Goal: Transaction & Acquisition: Subscribe to service/newsletter

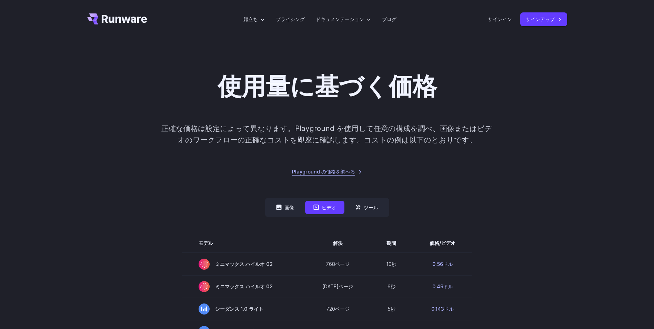
click at [318, 170] on link "Playground の価格を調べる" at bounding box center [327, 172] width 70 height 8
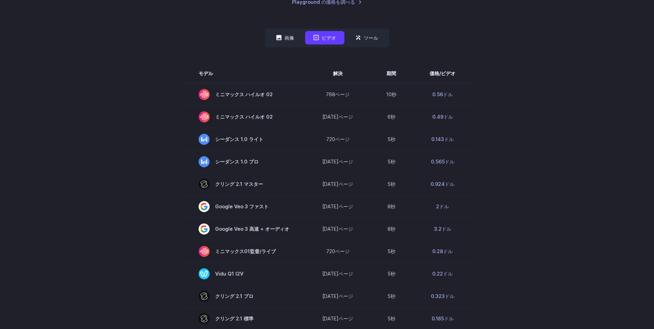
scroll to position [172, 0]
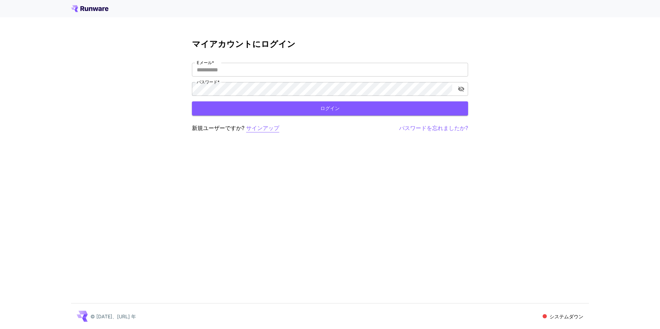
click at [269, 128] on p "サインアップ" at bounding box center [262, 128] width 33 height 9
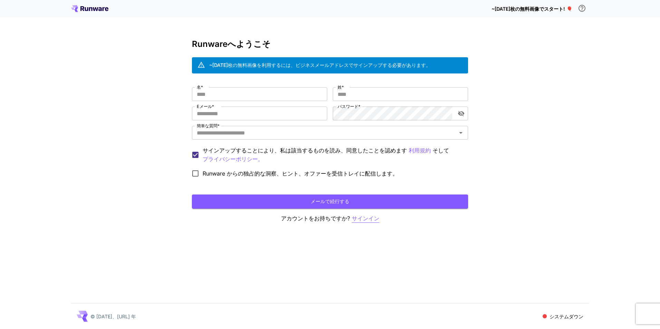
click at [364, 219] on p "サインイン" at bounding box center [366, 218] width 28 height 9
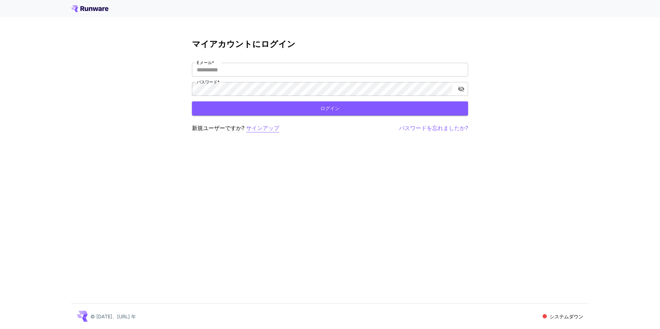
click at [264, 127] on p "サインアップ" at bounding box center [262, 128] width 33 height 9
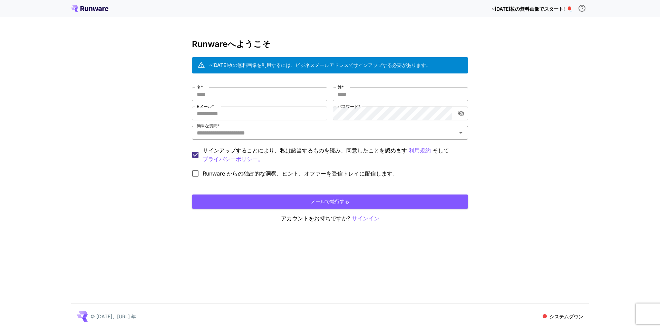
click at [461, 132] on icon "開ける" at bounding box center [460, 133] width 3 height 2
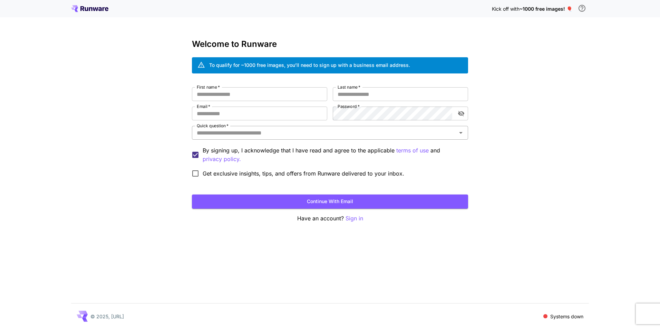
click at [461, 132] on icon "Open" at bounding box center [460, 133] width 3 height 2
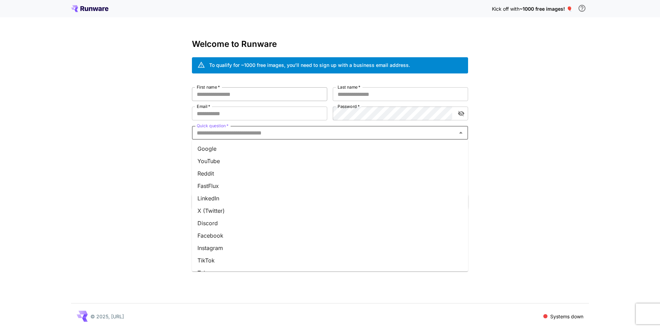
click at [275, 96] on input "First name   *" at bounding box center [259, 94] width 135 height 14
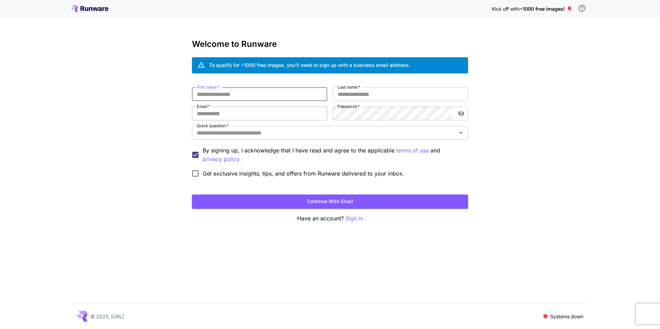
click at [274, 113] on input "Email   *" at bounding box center [259, 114] width 135 height 14
click at [255, 95] on input "First name   *" at bounding box center [259, 94] width 135 height 14
click at [460, 114] on icon "toggle password visibility" at bounding box center [460, 113] width 7 height 7
click at [96, 9] on icon at bounding box center [96, 9] width 6 height 4
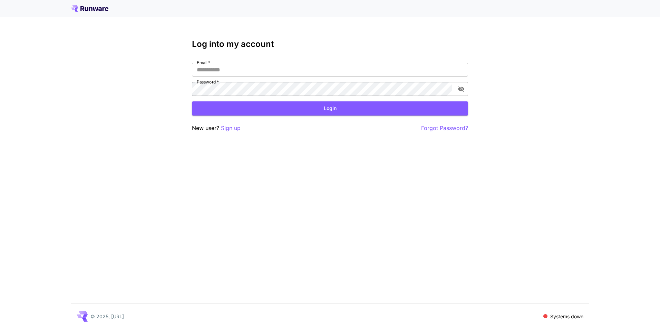
click at [96, 9] on icon at bounding box center [96, 9] width 6 height 4
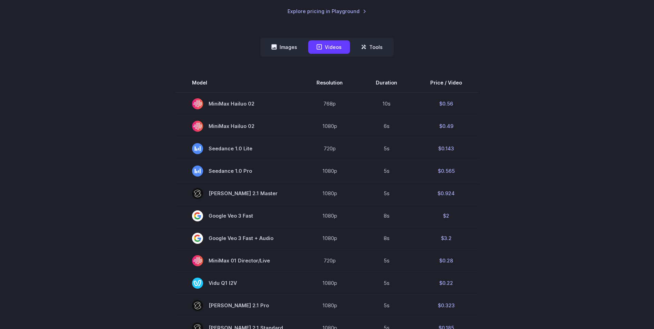
scroll to position [172, 0]
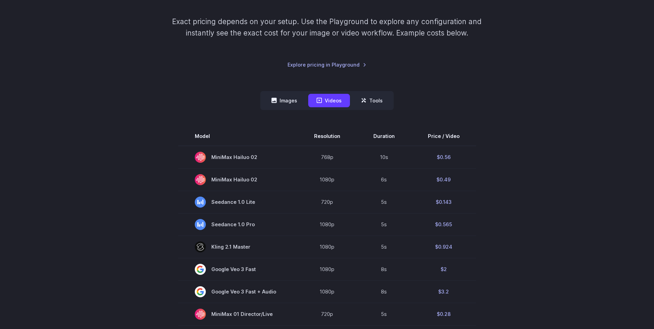
scroll to position [69, 0]
